Goal: Task Accomplishment & Management: Use online tool/utility

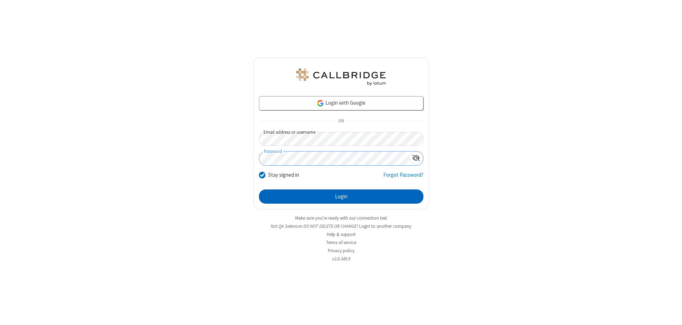
click at [341, 197] on button "Login" at bounding box center [341, 197] width 164 height 14
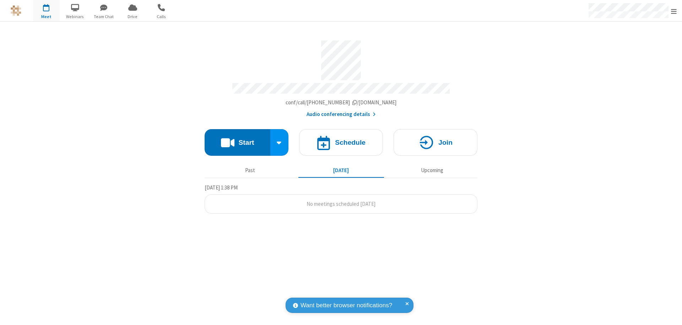
click at [237, 139] on button "Start" at bounding box center [238, 142] width 66 height 27
